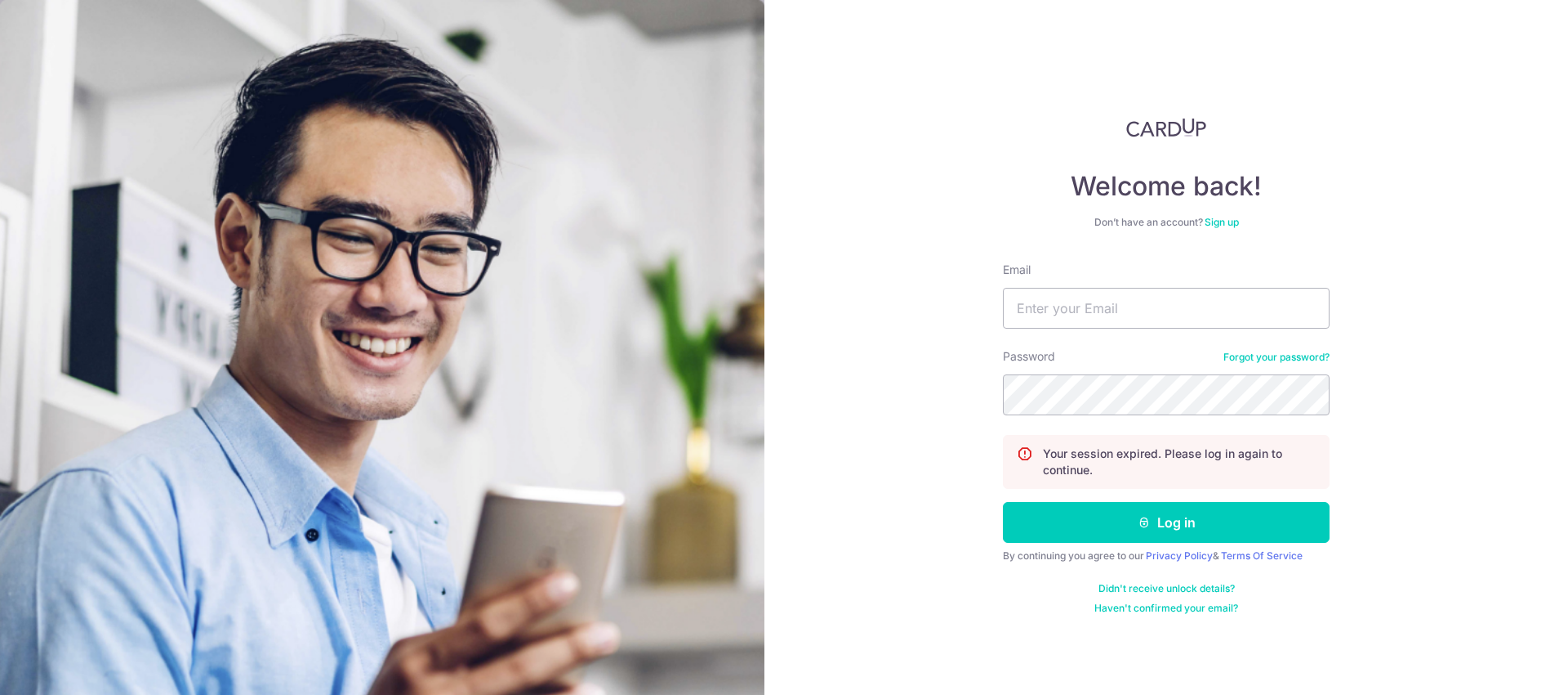
type input "[PERSON_NAME][EMAIL_ADDRESS][DOMAIN_NAME]"
click at [1004, 502] on button "Log in" at bounding box center [1166, 523] width 327 height 41
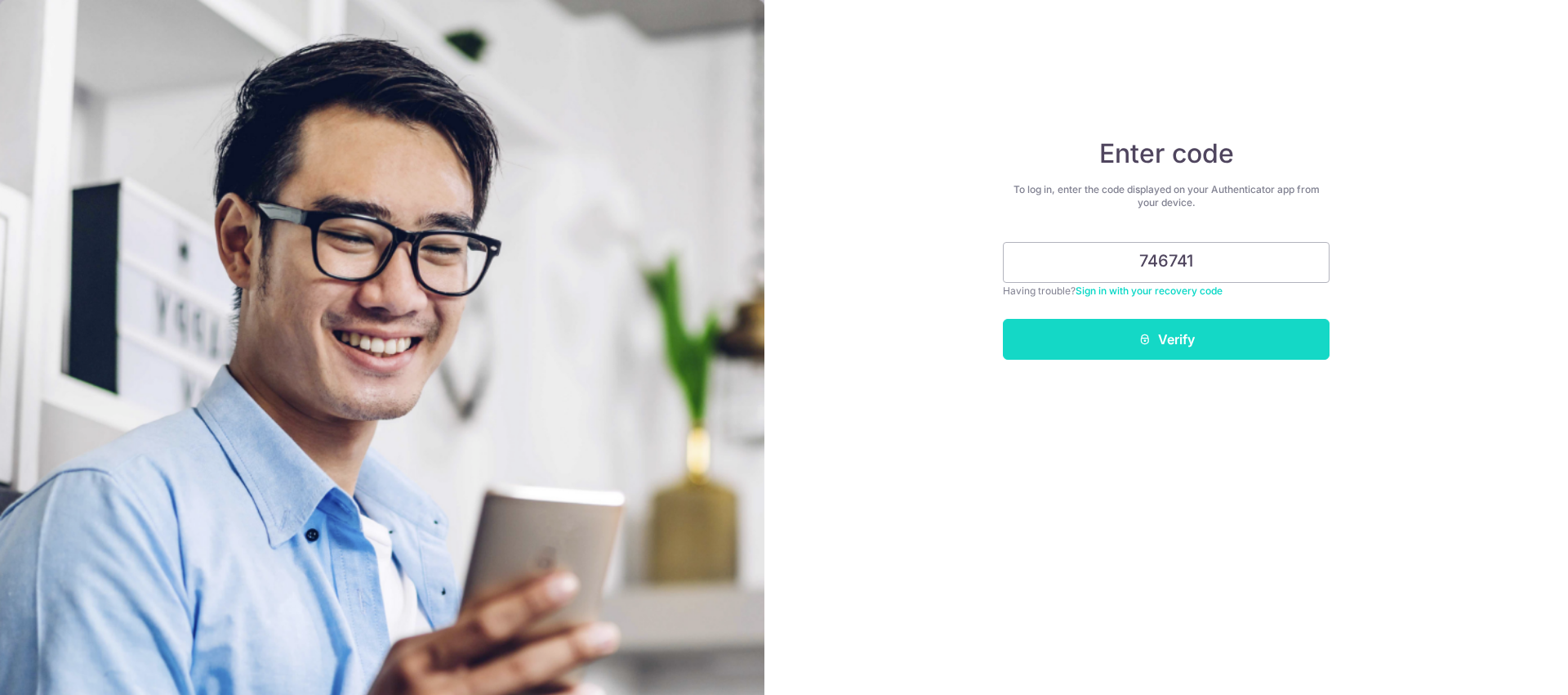
type input "746741"
click at [1247, 328] on button "Verify" at bounding box center [1166, 339] width 327 height 41
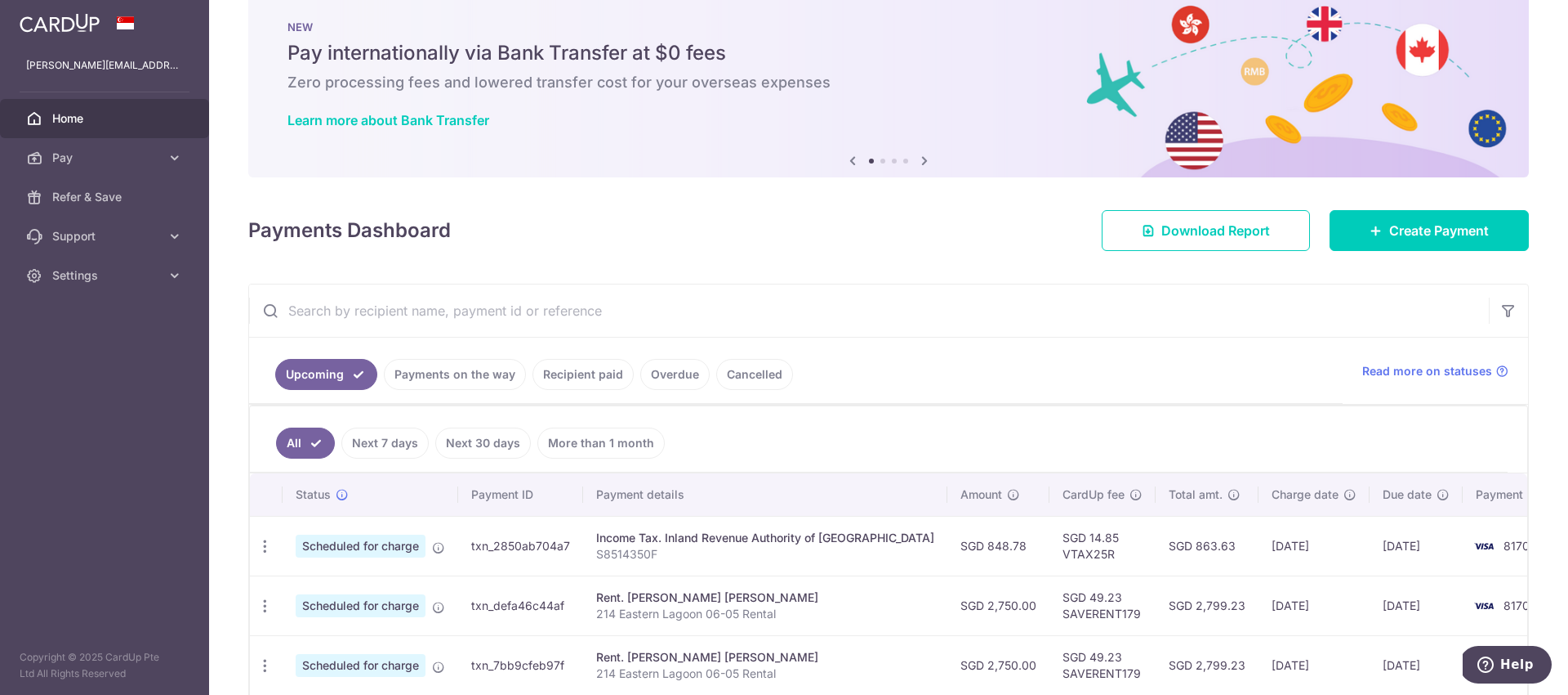
scroll to position [140, 0]
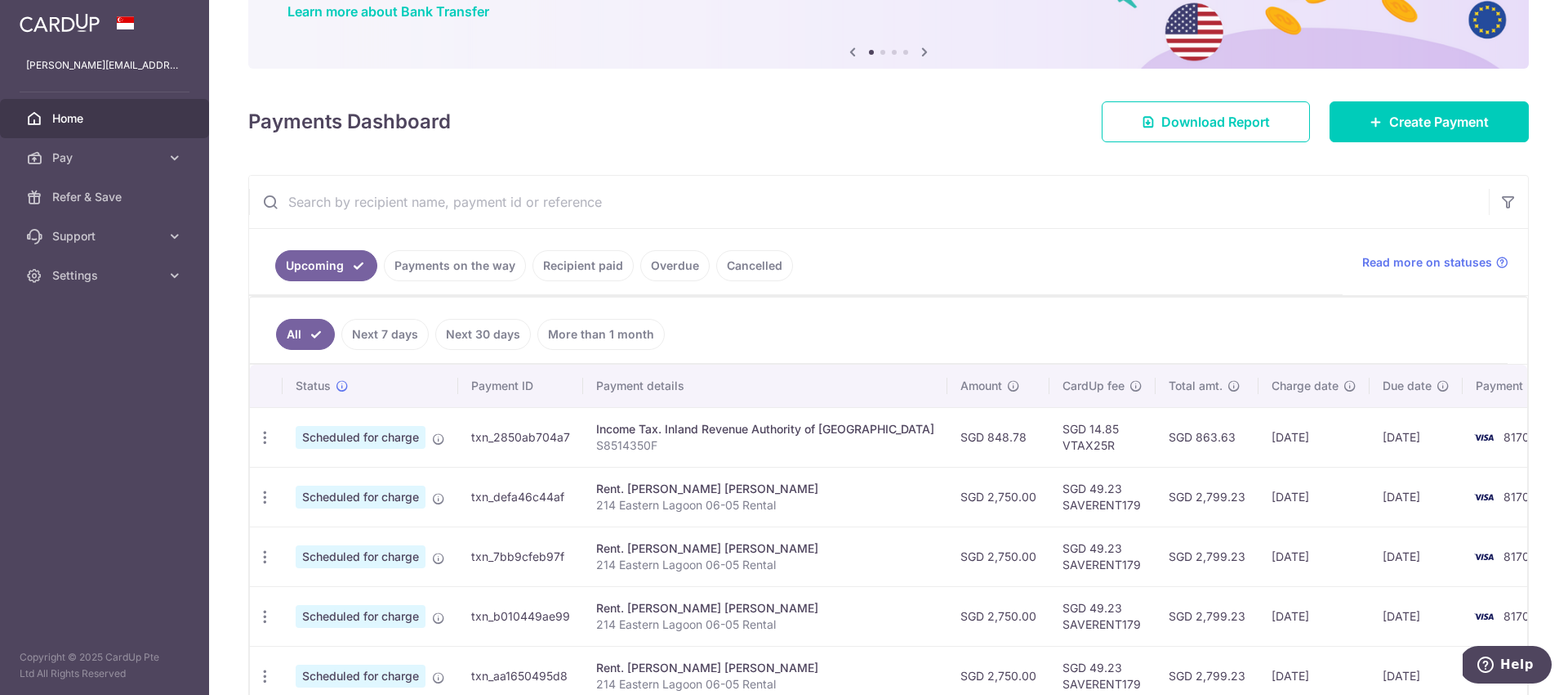
click at [566, 273] on link "Recipient paid" at bounding box center [583, 265] width 101 height 31
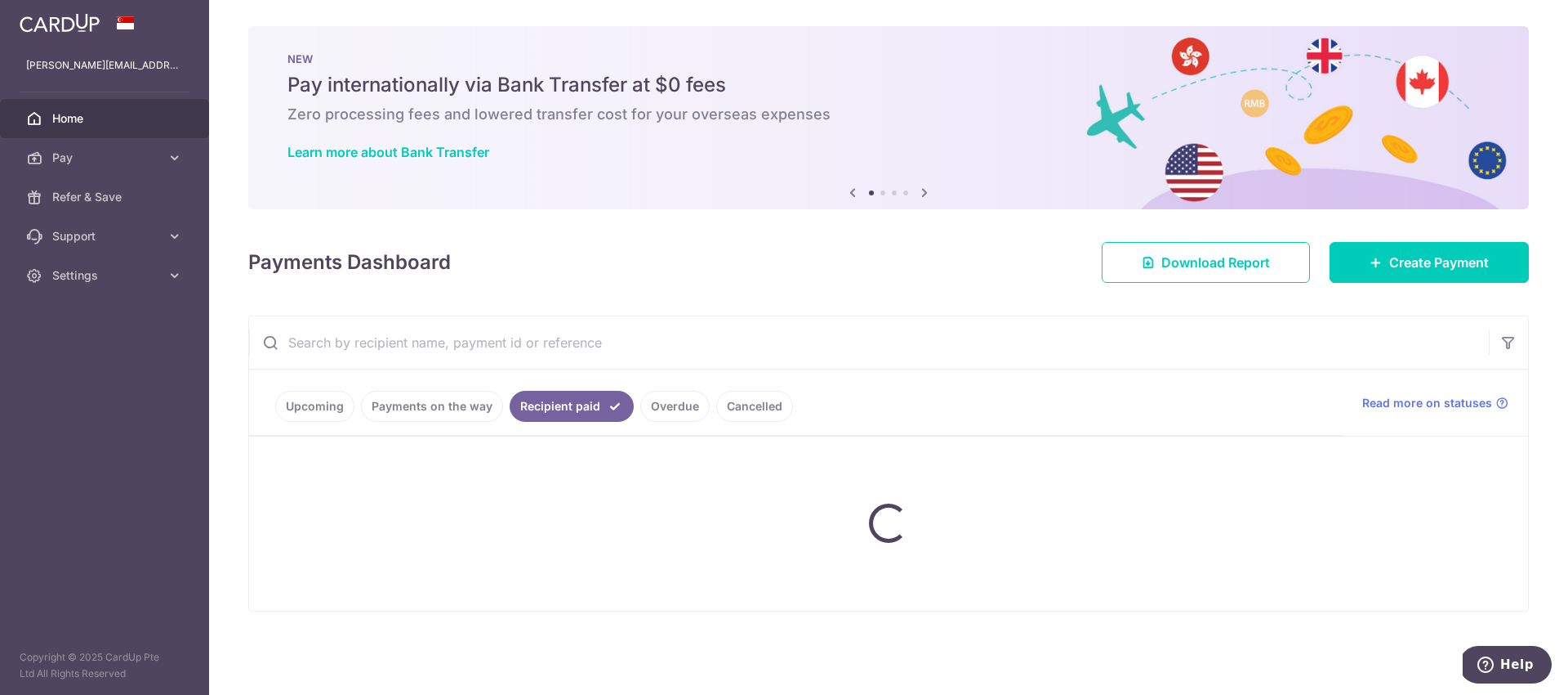
scroll to position [0, 0]
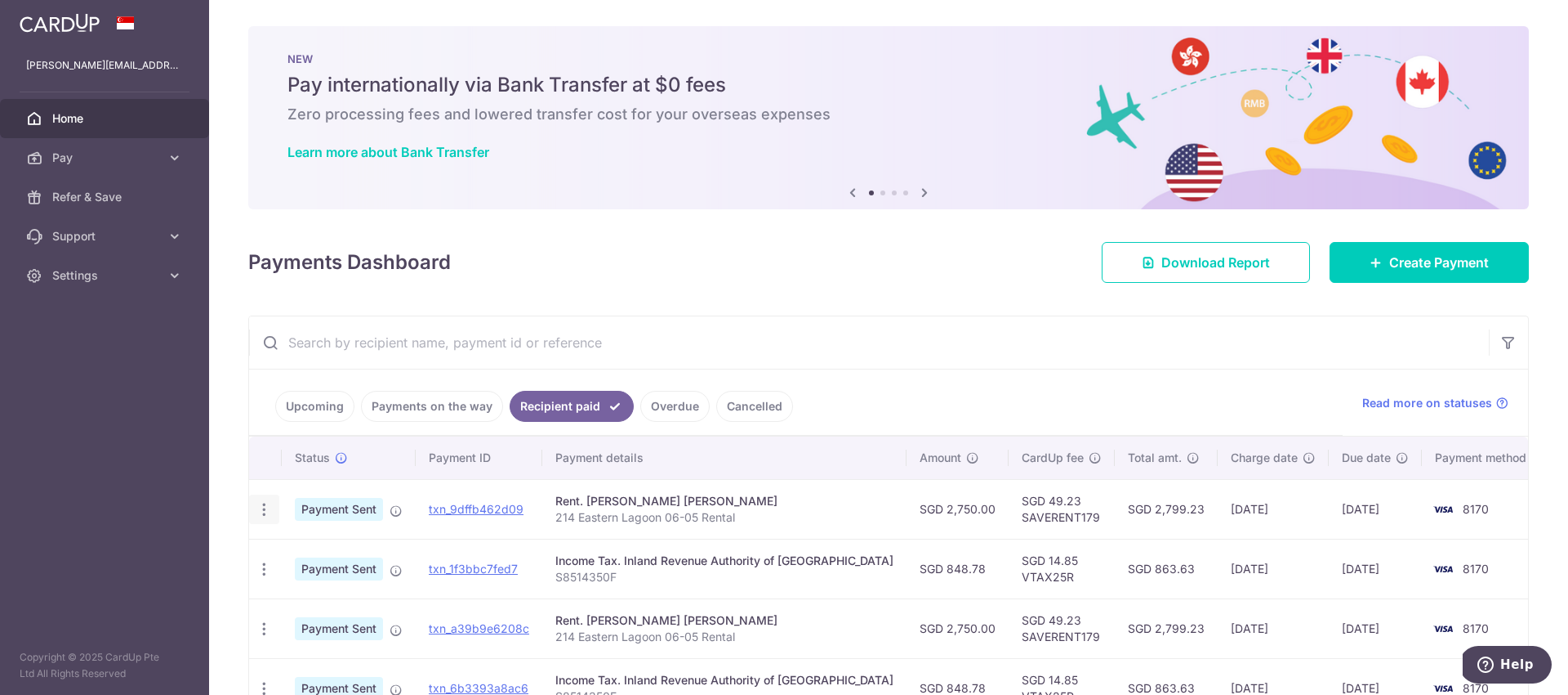
click at [269, 510] on icon "button" at bounding box center [264, 510] width 17 height 17
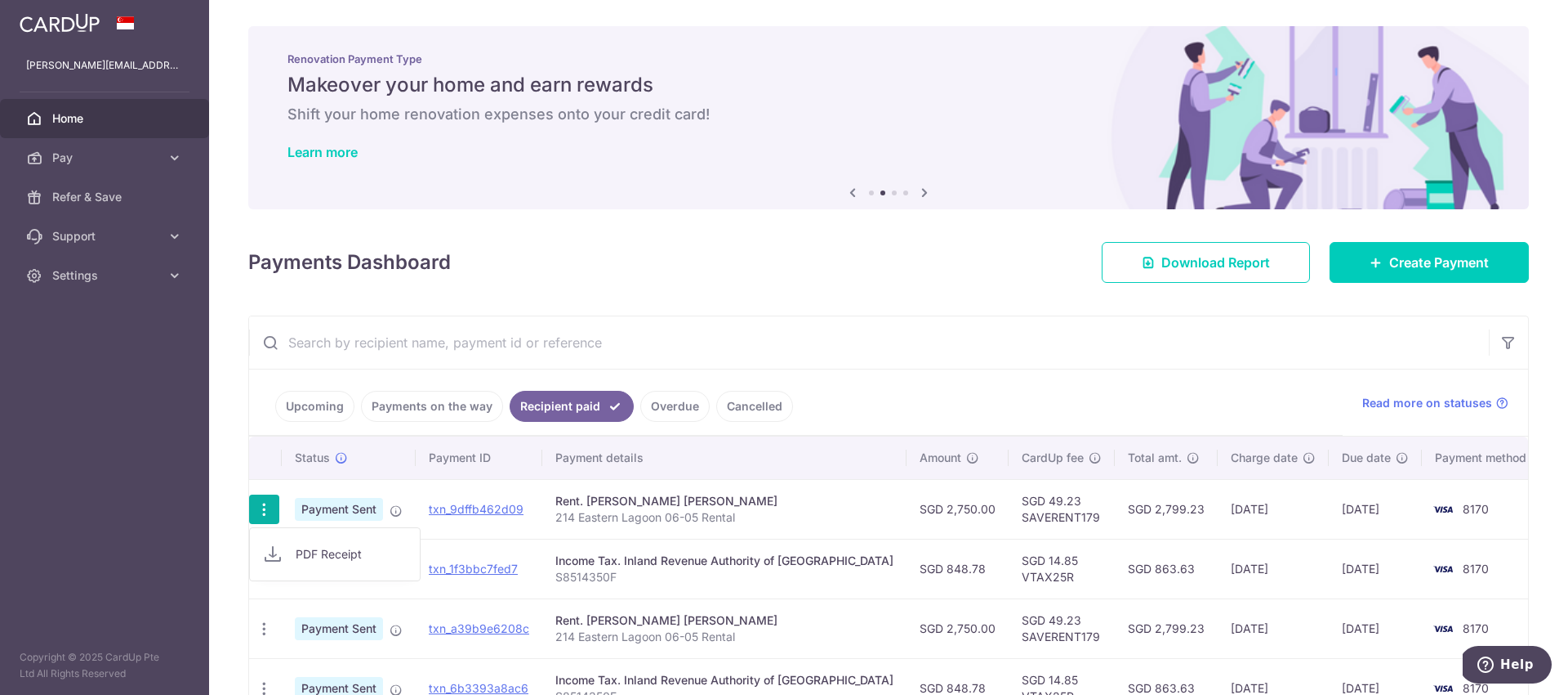
click at [323, 546] on span "PDF Receipt" at bounding box center [351, 554] width 111 height 16
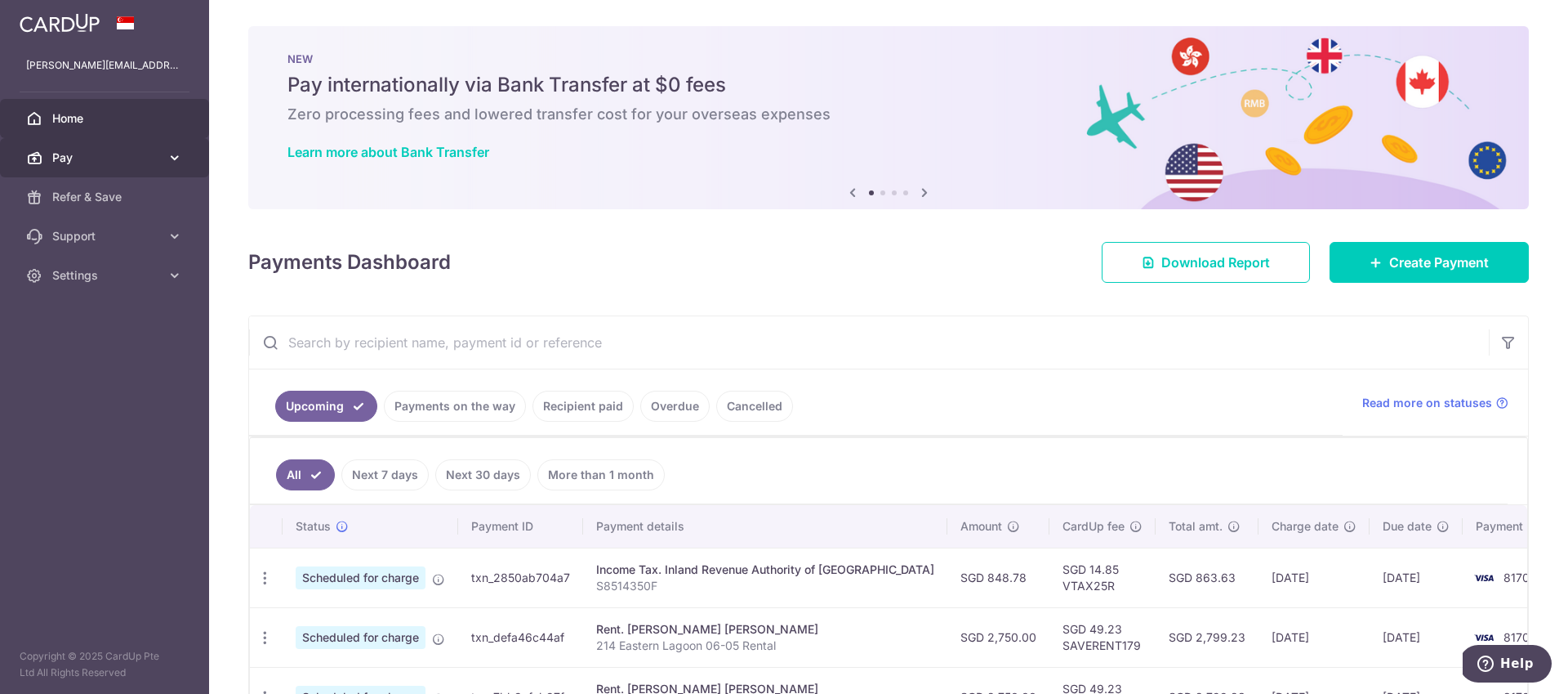
click at [128, 158] on span "Pay" at bounding box center [106, 157] width 108 height 16
